Goal: Register for event/course

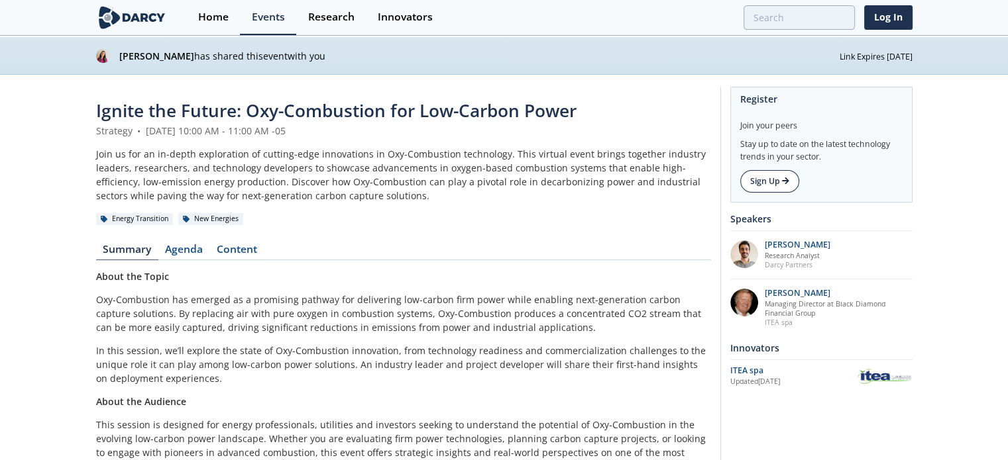
click at [789, 180] on icon at bounding box center [785, 181] width 7 height 8
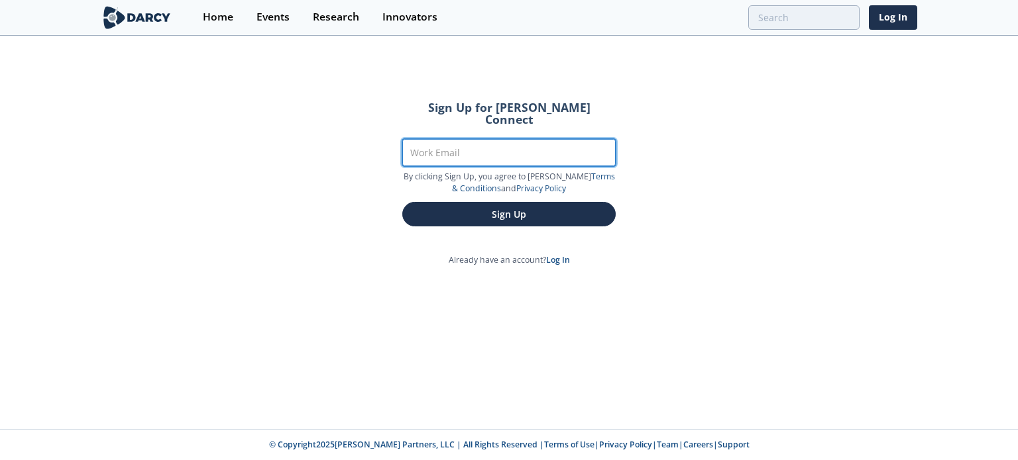
click at [561, 140] on input "Work Email" at bounding box center [508, 152] width 213 height 27
type input "[PERSON_NAME][EMAIL_ADDRESS][PERSON_NAME][DOMAIN_NAME]"
click at [402, 202] on button "Sign Up" at bounding box center [508, 214] width 213 height 25
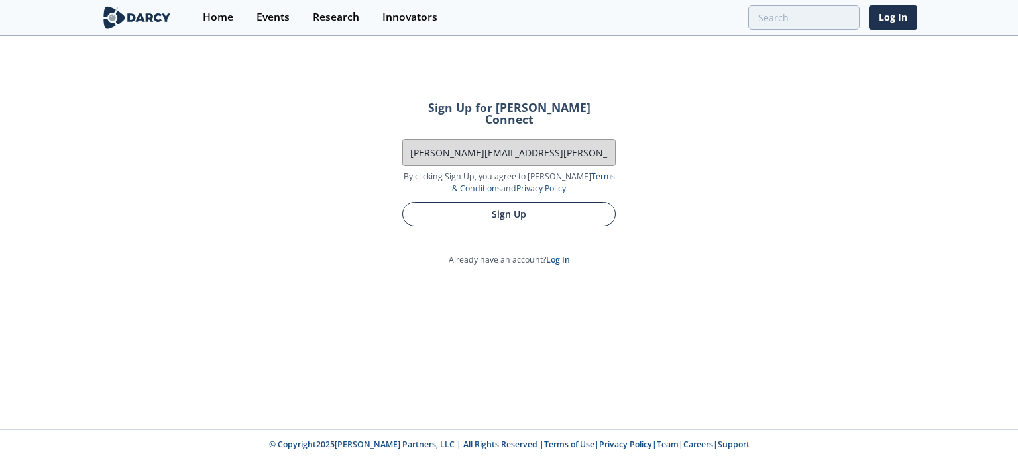
click at [539, 206] on button "Sign Up" at bounding box center [508, 214] width 213 height 25
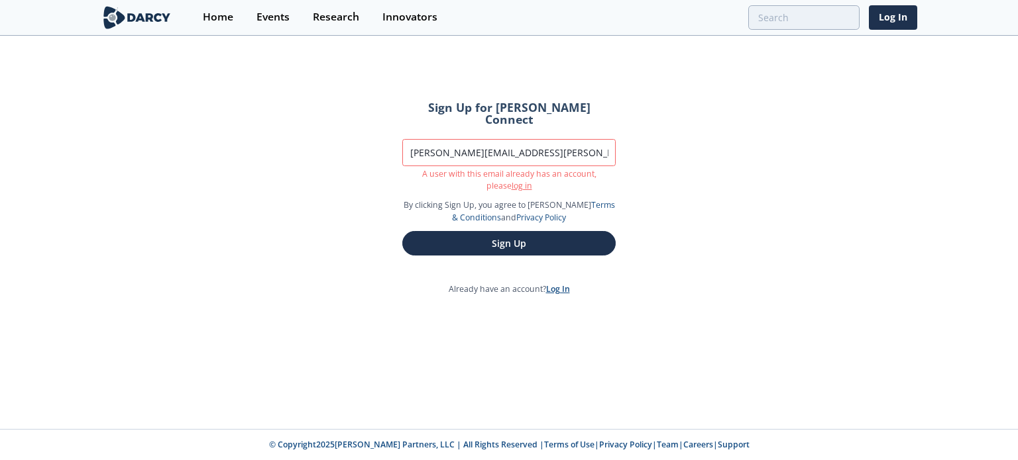
click at [553, 284] on link "Log In" at bounding box center [558, 289] width 24 height 11
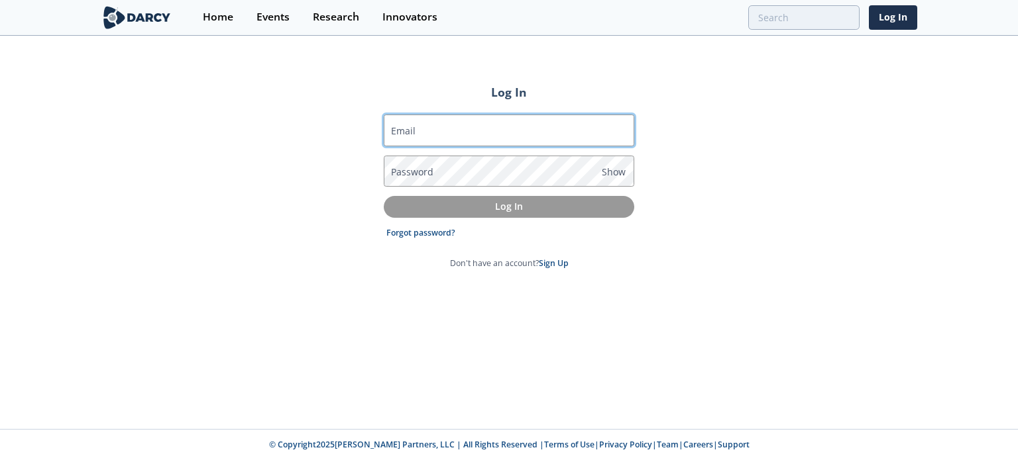
click at [469, 137] on input "Email" at bounding box center [509, 131] width 250 height 32
type input "[PERSON_NAME][EMAIL_ADDRESS][PERSON_NAME][DOMAIN_NAME]"
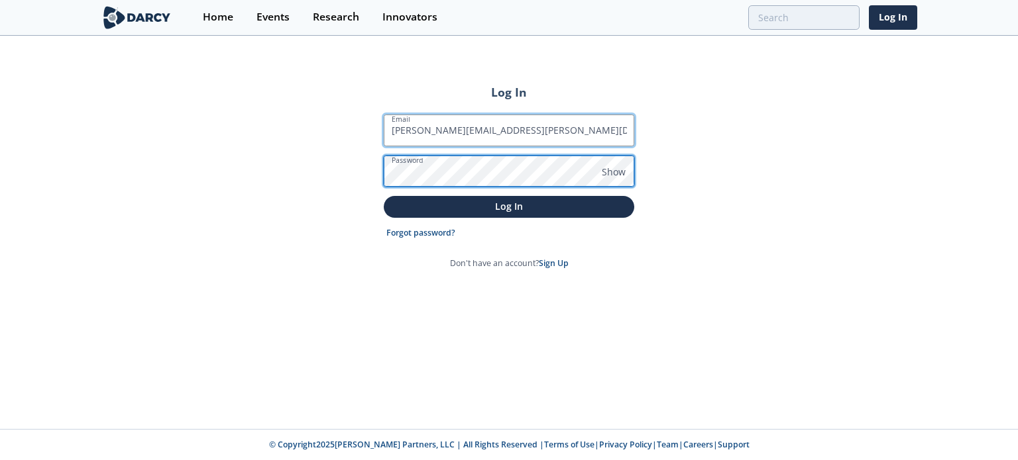
click at [384, 196] on button "Log In" at bounding box center [509, 207] width 250 height 22
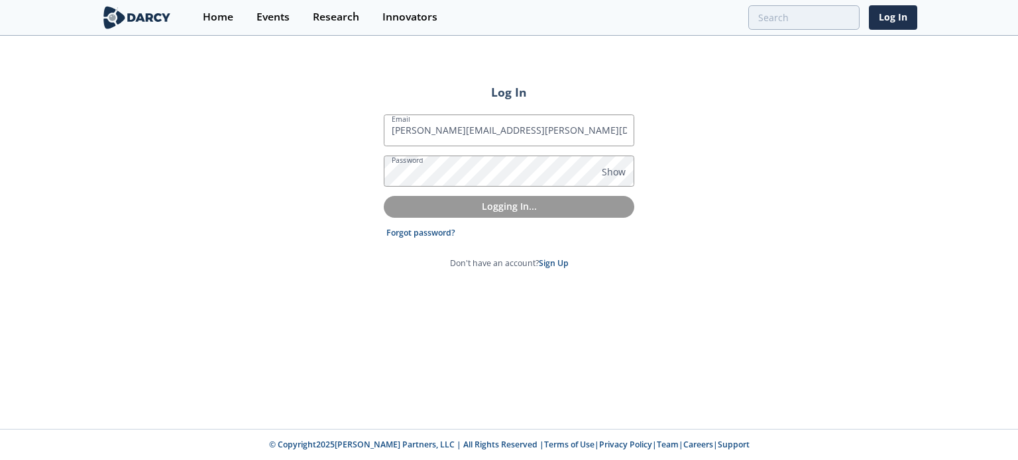
click at [443, 365] on div "Log In Email [PERSON_NAME][EMAIL_ADDRESS][PERSON_NAME][DOMAIN_NAME] Password Sh…" at bounding box center [509, 233] width 1018 height 392
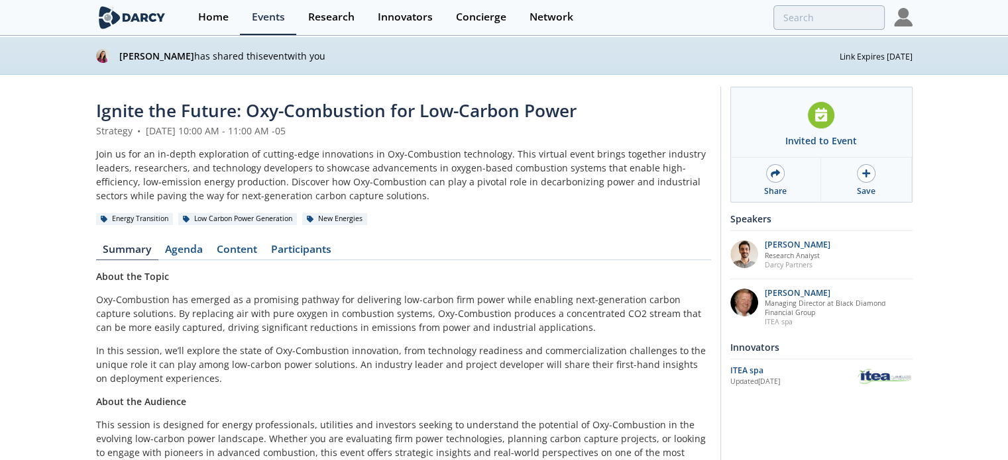
click at [912, 144] on div "Invited to Event Share Save Please check your calendar for the event invite. A …" at bounding box center [821, 145] width 182 height 116
click at [858, 172] on div at bounding box center [866, 173] width 19 height 19
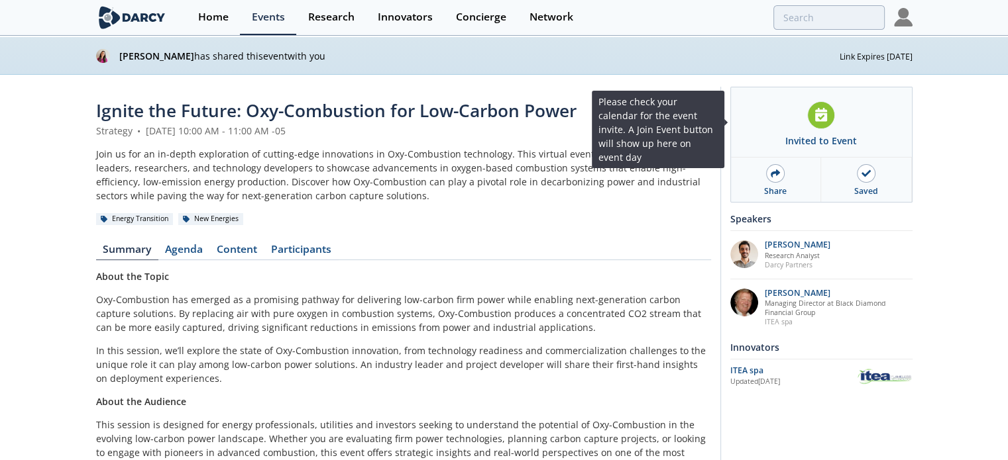
click at [814, 125] on div at bounding box center [821, 115] width 28 height 28
